Goal: Transaction & Acquisition: Book appointment/travel/reservation

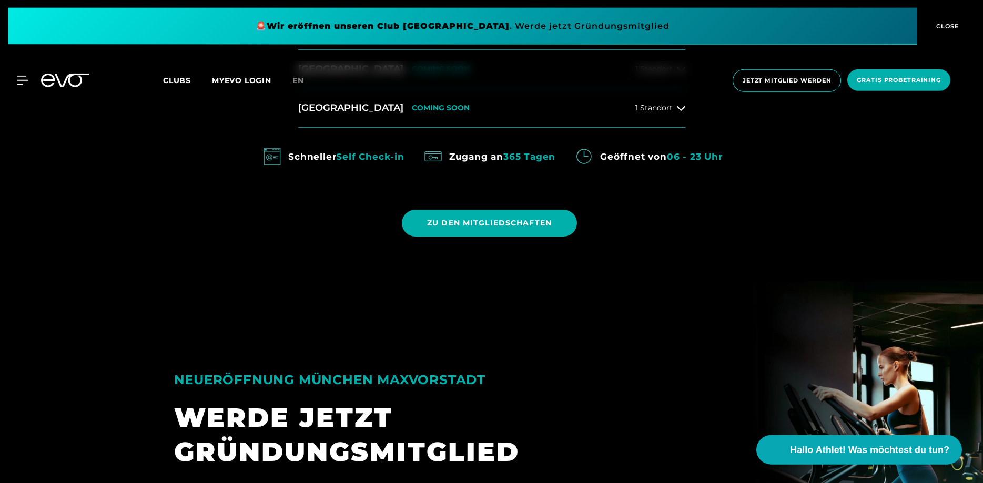
scroll to position [697, 0]
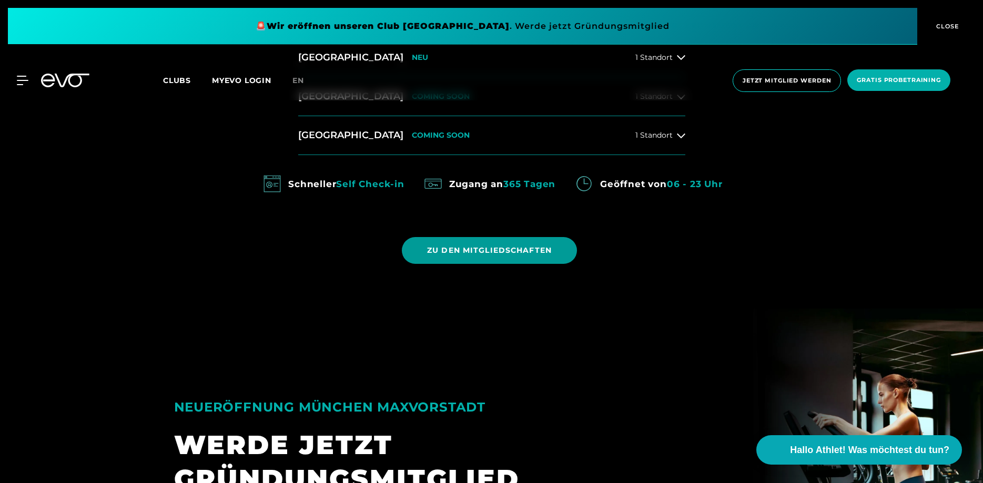
click at [488, 256] on span "ZU DEN MITGLIEDSCHAFTEN" at bounding box center [489, 250] width 125 height 11
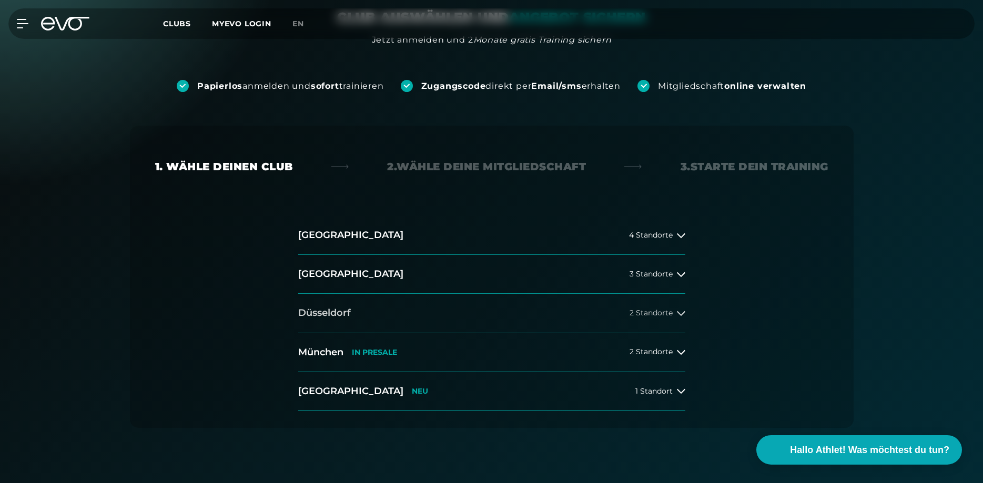
scroll to position [107, 0]
click at [687, 276] on div "[GEOGRAPHIC_DATA] 4 Standorte [GEOGRAPHIC_DATA] 3 Standorte [GEOGRAPHIC_DATA] 2…" at bounding box center [492, 313] width 404 height 195
click at [682, 275] on icon at bounding box center [681, 274] width 8 height 8
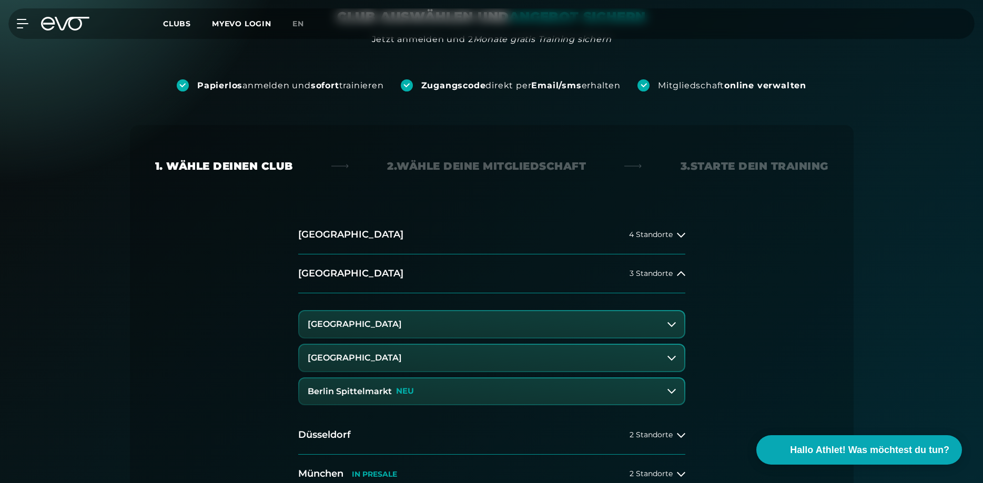
click at [360, 392] on h3 "Berlin Spittelmarkt" at bounding box center [350, 391] width 84 height 9
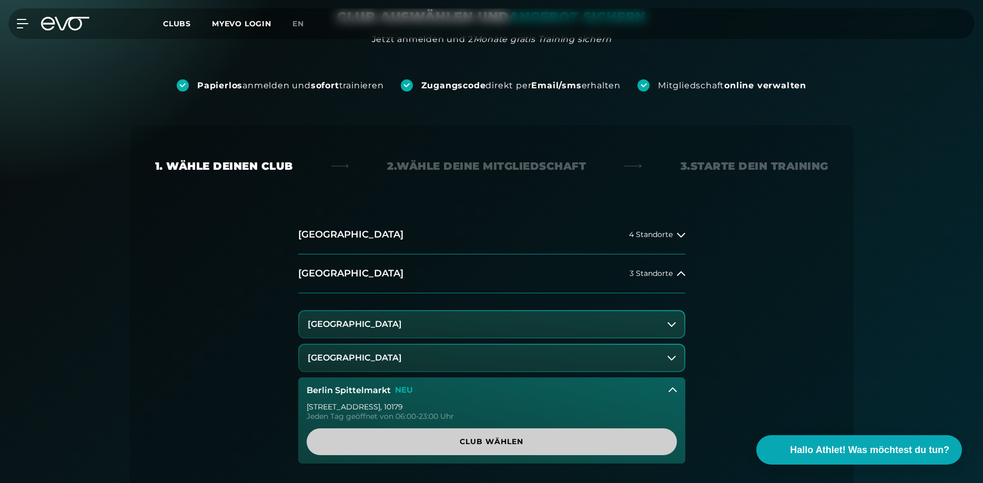
scroll to position [215, 0]
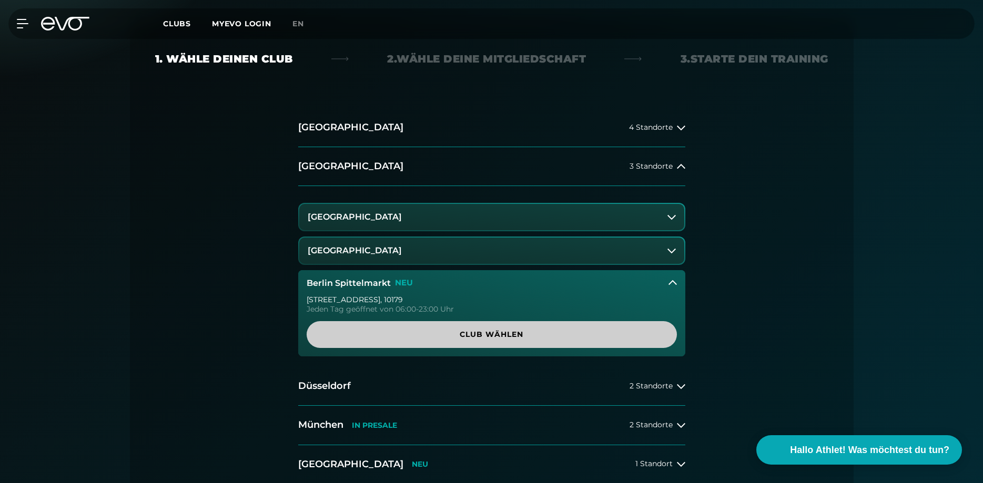
click at [460, 335] on span "Club wählen" at bounding box center [492, 334] width 320 height 11
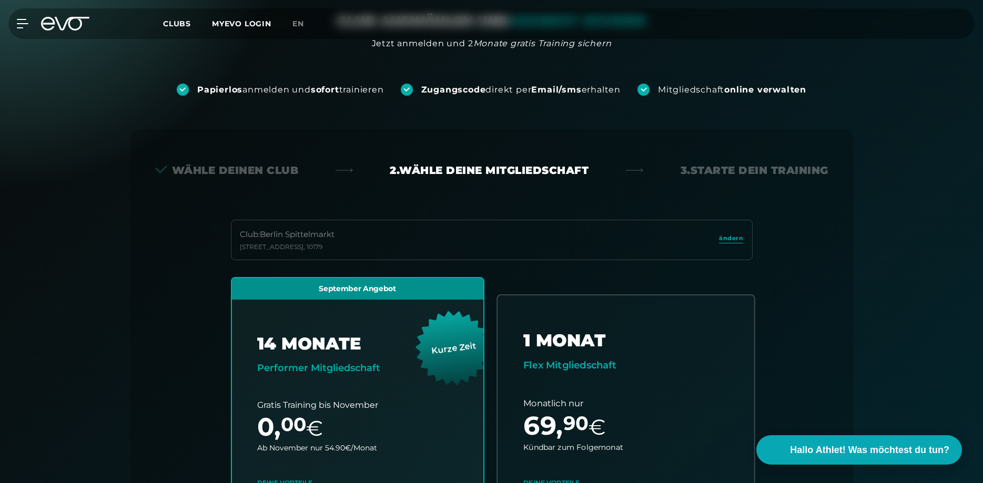
scroll to position [0, 0]
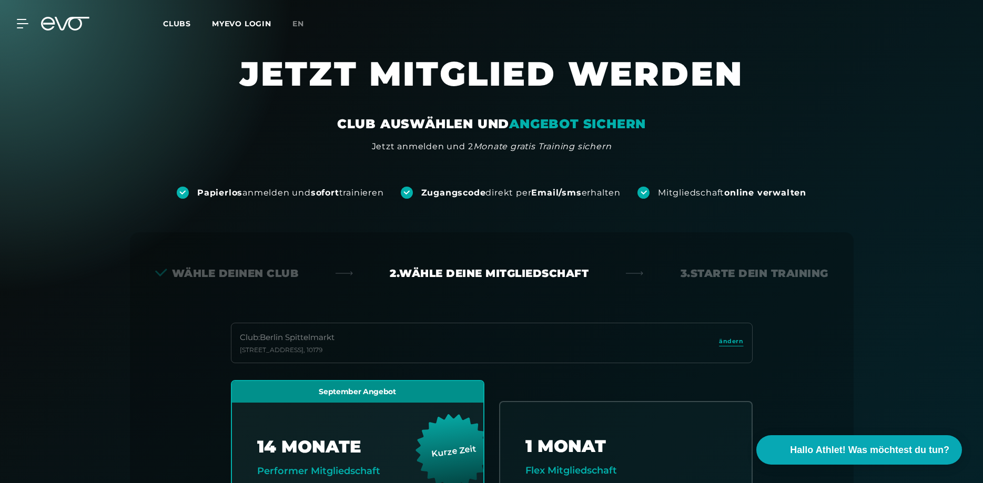
click at [165, 21] on span "Clubs" at bounding box center [177, 23] width 28 height 9
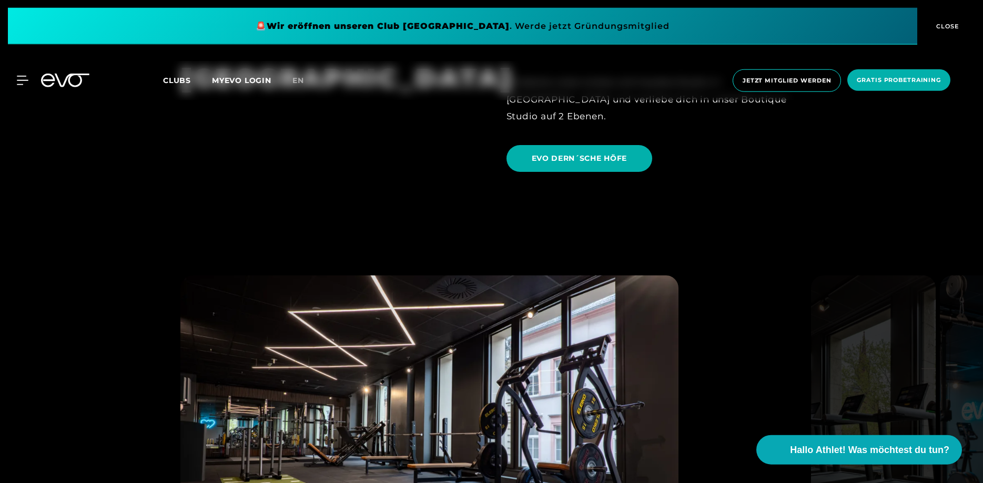
scroll to position [2549, 0]
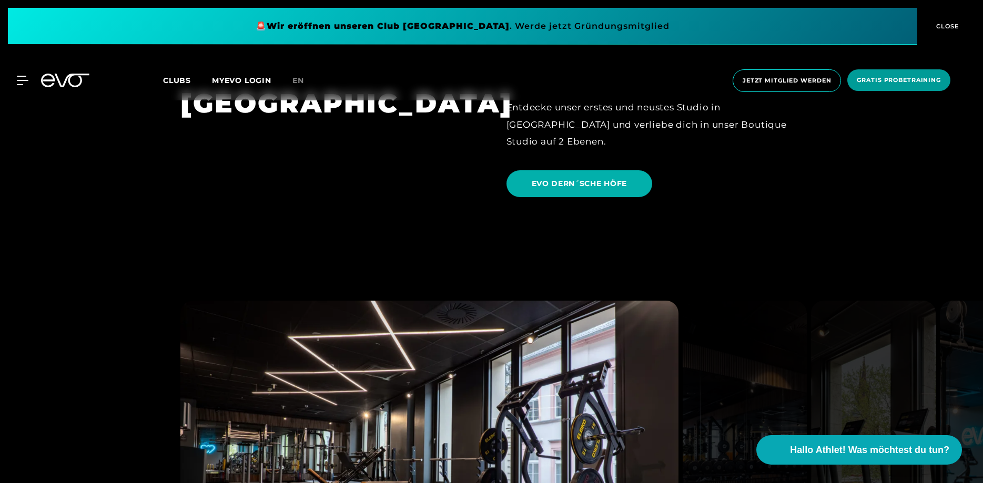
click at [900, 76] on span "Gratis Probetraining" at bounding box center [898, 80] width 84 height 9
